Goal: Find specific page/section: Find specific page/section

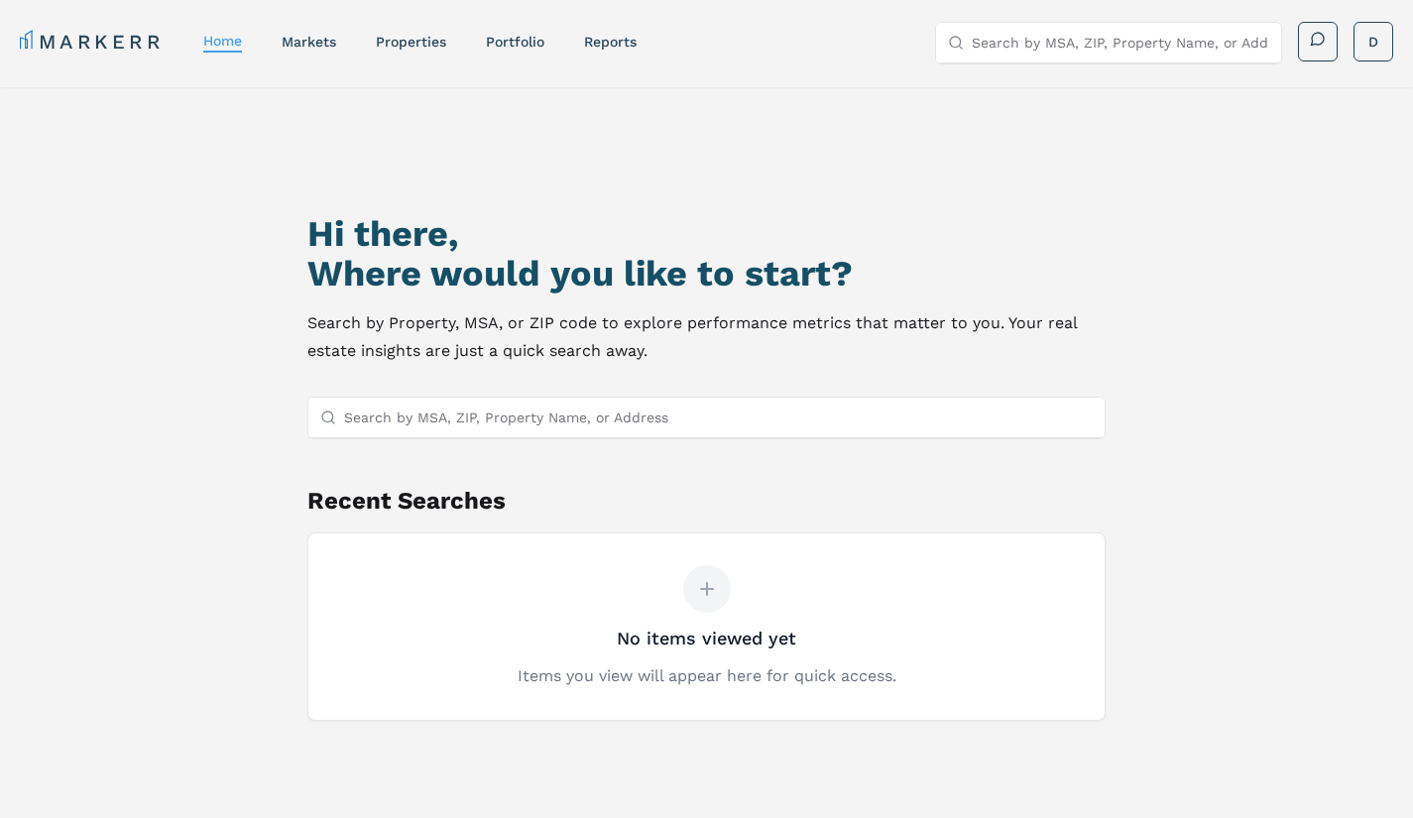
click at [489, 419] on input "Search by MSA, ZIP, Property Name, or Address" at bounding box center [718, 418] width 749 height 40
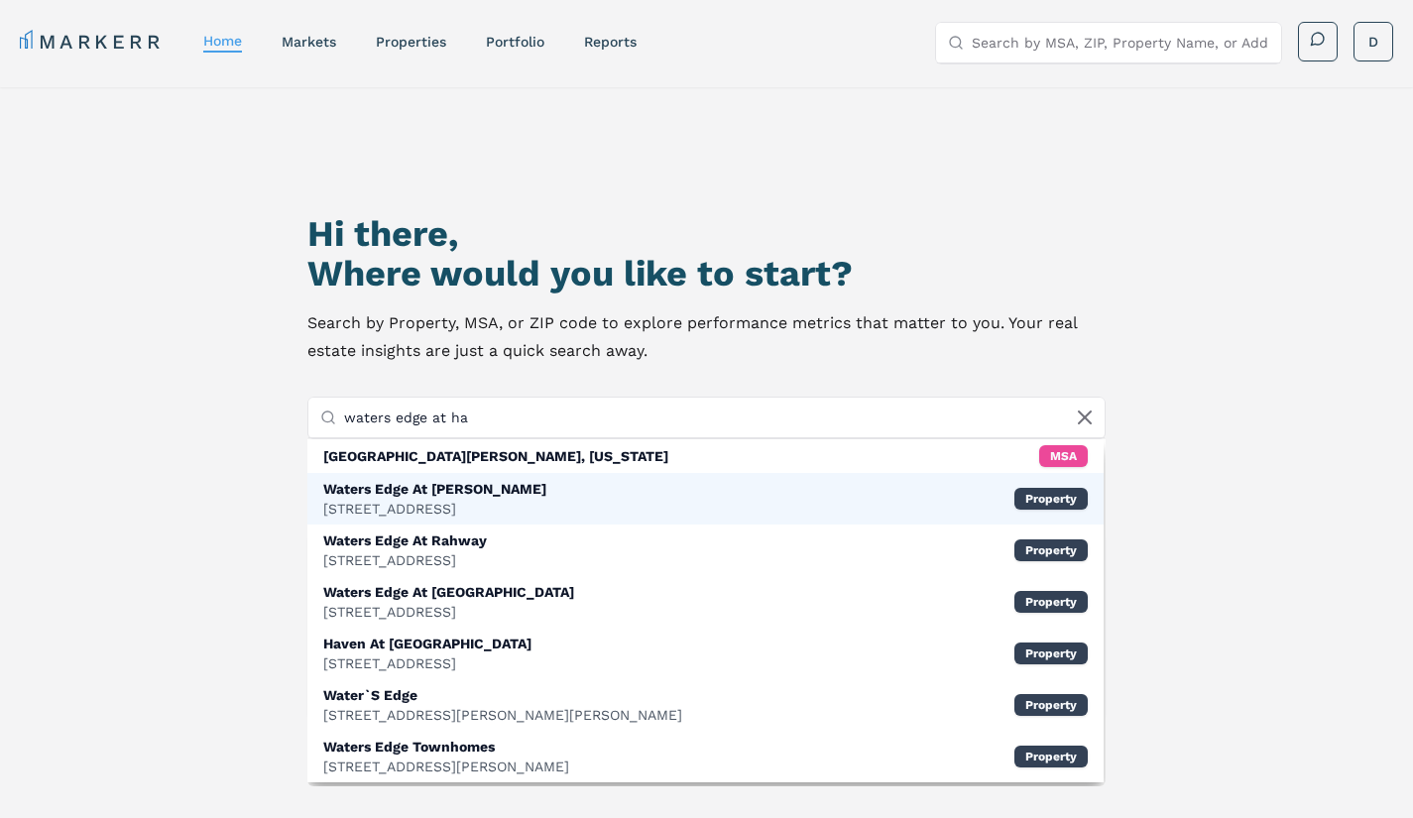
type input "waters edge at ha"
click at [485, 484] on div "Waters Edge At Harbison" at bounding box center [434, 489] width 223 height 20
